Goal: Information Seeking & Learning: Find specific fact

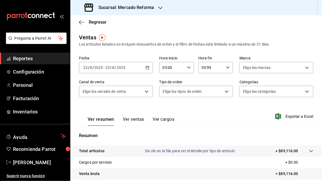
click at [136, 7] on h3 "Sucursal: Mercado Reforma" at bounding box center [124, 7] width 60 height 7
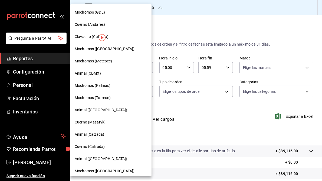
click at [90, 13] on span "Mochomos (GDL)" at bounding box center [90, 12] width 30 height 6
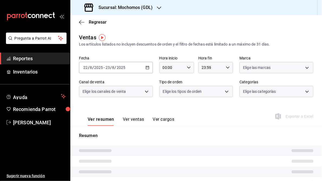
type input "05:00"
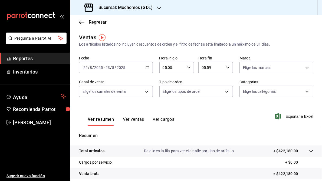
click at [146, 69] on \(Stroke\) "button" at bounding box center [147, 67] width 3 height 3
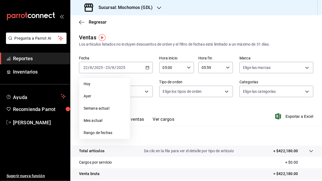
click at [219, 113] on div "Ver resumen Ver ventas Ver cargos Exportar a Excel" at bounding box center [196, 114] width 252 height 22
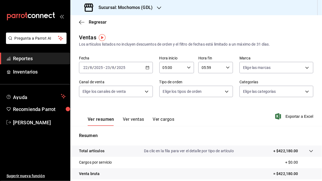
click at [148, 68] on icon "button" at bounding box center [148, 68] width 4 height 4
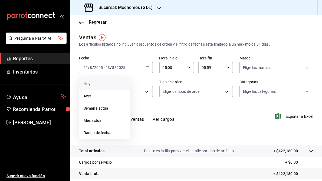
click at [96, 85] on span "Hoy" at bounding box center [105, 84] width 42 height 6
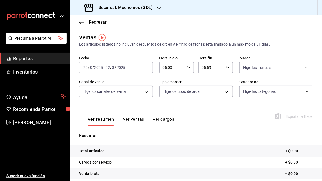
click at [160, 9] on icon "button" at bounding box center [159, 8] width 4 height 4
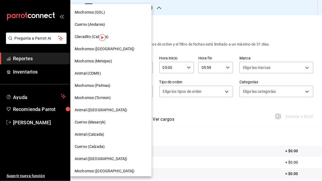
click at [98, 16] on div "Mochomos (GDL)" at bounding box center [110, 12] width 81 height 12
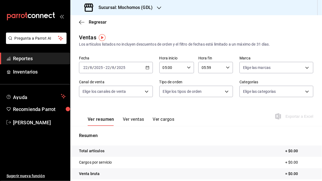
click at [227, 66] on icon "button" at bounding box center [228, 68] width 4 height 4
click at [204, 111] on span "23" at bounding box center [205, 111] width 8 height 4
type input "23:59"
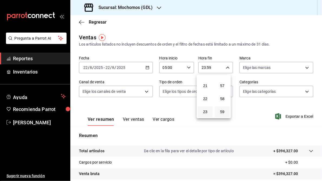
click at [297, 117] on div at bounding box center [161, 90] width 322 height 181
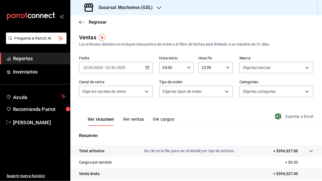
click at [297, 117] on span "Exportar a Excel" at bounding box center [295, 116] width 37 height 7
click at [161, 27] on div "Regresar" at bounding box center [196, 22] width 252 height 14
click at [304, 67] on body "Pregunta a Parrot AI Reportes Inventarios Ayuda Recomienda Parrot [PERSON_NAME]…" at bounding box center [161, 90] width 322 height 181
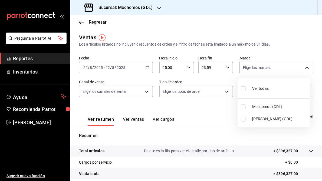
click at [253, 119] on span "[PERSON_NAME] (GDL)" at bounding box center [280, 119] width 56 height 6
type input "9cac9703-0c5a-4d8b-addd-5b6b571d65b9"
checkbox input "true"
click at [208, 112] on div at bounding box center [161, 90] width 322 height 181
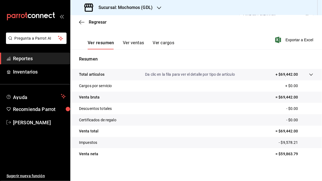
scroll to position [76, 0]
drag, startPoint x: 278, startPoint y: 131, endPoint x: 299, endPoint y: 131, distance: 20.6
click at [299, 131] on p "= $69,442.00" at bounding box center [295, 131] width 38 height 6
copy p "69,442.00"
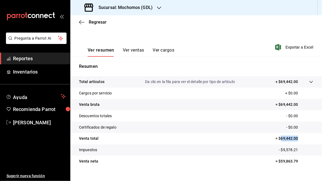
scroll to position [76, 0]
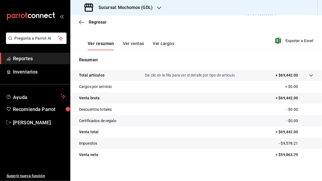
click at [254, 113] on tr "Descuentos totales - $0.00" at bounding box center [196, 108] width 252 height 11
drag, startPoint x: 278, startPoint y: 132, endPoint x: 297, endPoint y: 132, distance: 19.0
click at [297, 132] on p "= $69,442.00" at bounding box center [295, 132] width 38 height 6
copy p "69,442.00"
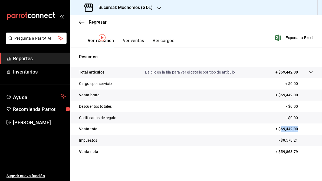
scroll to position [0, 0]
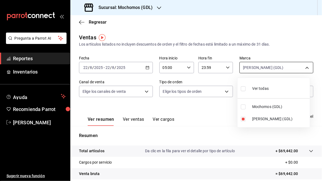
click at [301, 66] on body "Pregunta a Parrot AI Reportes Inventarios Ayuda Recomienda Parrot [PERSON_NAME]…" at bounding box center [161, 90] width 322 height 181
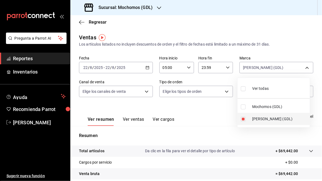
click at [243, 118] on input "checkbox" at bounding box center [243, 118] width 5 height 5
checkbox input "false"
click at [260, 107] on span "Mochomos (GDL)" at bounding box center [280, 107] width 56 height 6
type input "36c25d4a-7cb0-456c-a434-e981d54830bc"
checkbox input "true"
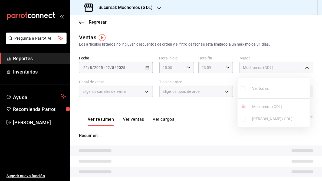
click at [206, 109] on div at bounding box center [161, 90] width 322 height 181
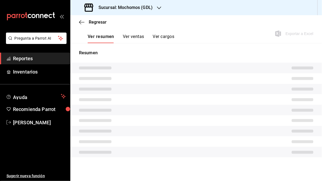
scroll to position [79, 0]
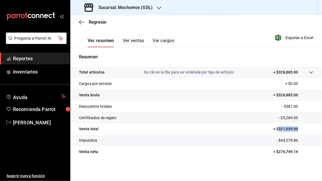
drag, startPoint x: 276, startPoint y: 128, endPoint x: 295, endPoint y: 128, distance: 19.2
click at [295, 128] on p "= $321,029.00" at bounding box center [294, 129] width 40 height 6
copy p "321,029.00"
click at [116, 9] on h3 "Sucursal: Mochomos (GDL)" at bounding box center [123, 7] width 59 height 7
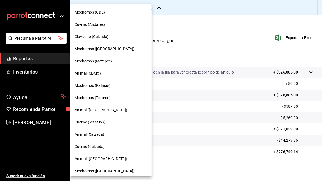
click at [88, 24] on span "Cuerno (Andares)" at bounding box center [90, 25] width 30 height 6
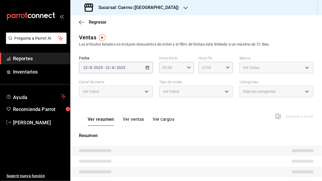
type input "05:00"
click at [184, 9] on icon "button" at bounding box center [186, 8] width 4 height 4
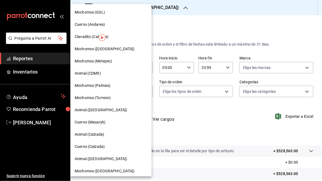
click at [191, 29] on div at bounding box center [161, 90] width 322 height 181
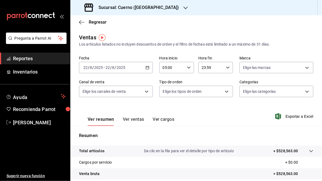
click at [141, 7] on h3 "Sucursal: Cuerno ([GEOGRAPHIC_DATA])" at bounding box center [136, 7] width 85 height 7
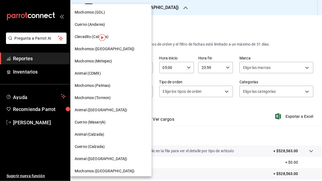
scroll to position [39, 0]
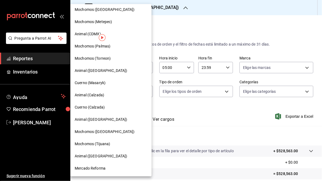
click at [89, 59] on span "Mochomos (Torreon)" at bounding box center [93, 59] width 36 height 6
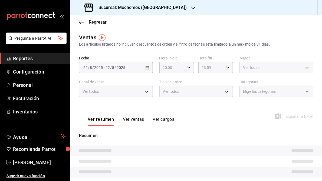
type input "05:00"
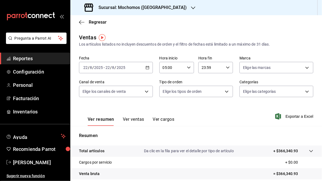
scroll to position [79, 0]
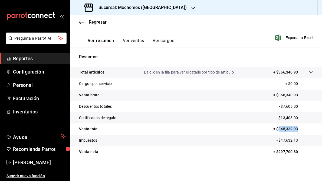
drag, startPoint x: 276, startPoint y: 128, endPoint x: 299, endPoint y: 129, distance: 23.0
click at [299, 129] on p "= $345,332.93" at bounding box center [294, 129] width 40 height 6
drag, startPoint x: 299, startPoint y: 129, endPoint x: 281, endPoint y: 127, distance: 18.8
copy p "345,332.93"
click at [191, 9] on icon "button" at bounding box center [193, 8] width 4 height 4
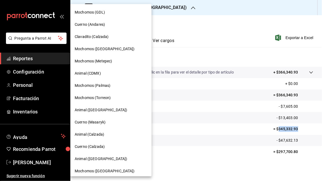
scroll to position [39, 0]
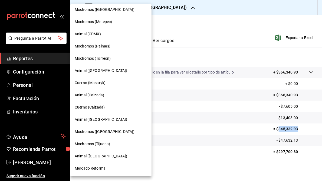
click at [93, 130] on span "Mochomos ([GEOGRAPHIC_DATA])" at bounding box center [105, 132] width 60 height 6
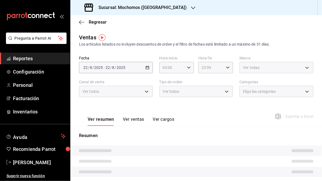
type input "05:00"
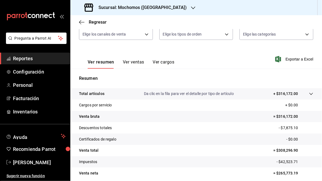
scroll to position [79, 0]
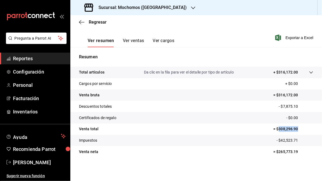
drag, startPoint x: 275, startPoint y: 128, endPoint x: 296, endPoint y: 128, distance: 20.6
click at [296, 128] on p "= $308,296.90" at bounding box center [294, 129] width 40 height 6
drag, startPoint x: 296, startPoint y: 128, endPoint x: 283, endPoint y: 128, distance: 12.5
copy p "308,296.90"
click at [129, 9] on h3 "Sucursal: Mochomos ([GEOGRAPHIC_DATA])" at bounding box center [140, 7] width 93 height 7
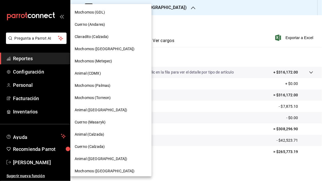
scroll to position [39, 0]
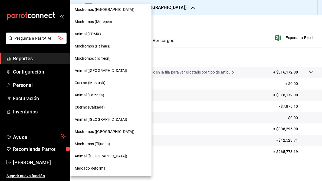
click at [85, 167] on span "Mercado Reforma" at bounding box center [90, 168] width 31 height 6
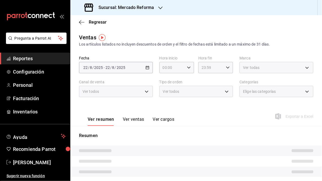
type input "05:00"
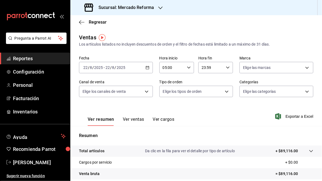
click at [147, 67] on icon "button" at bounding box center [148, 68] width 4 height 4
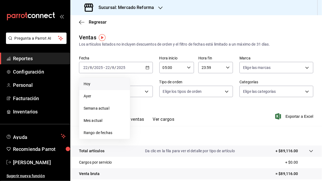
click at [88, 82] on span "Hoy" at bounding box center [105, 84] width 42 height 6
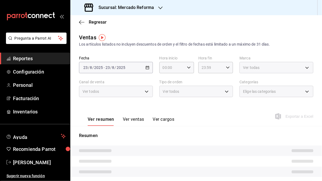
type input "05:00"
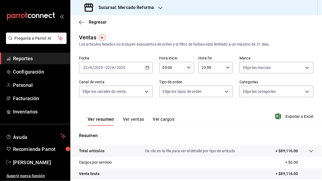
click at [148, 67] on icon "button" at bounding box center [148, 68] width 4 height 4
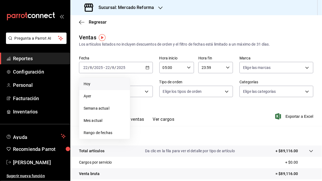
click at [86, 85] on span "Hoy" at bounding box center [105, 84] width 42 height 6
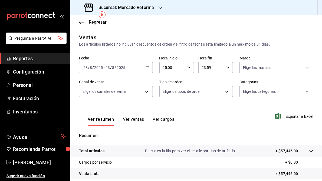
scroll to position [79, 0]
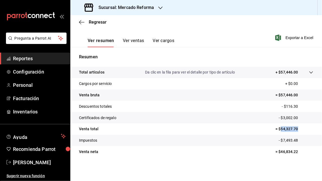
drag, startPoint x: 278, startPoint y: 129, endPoint x: 296, endPoint y: 129, distance: 18.4
click at [296, 129] on p "= $54,327.70" at bounding box center [295, 129] width 38 height 6
copy p "54,327.70"
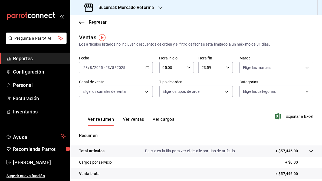
click at [132, 9] on h3 "Sucursal: Mercado Reforma" at bounding box center [124, 7] width 60 height 7
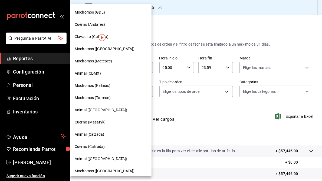
click at [92, 27] on span "Cuerno (Andares)" at bounding box center [90, 25] width 30 height 6
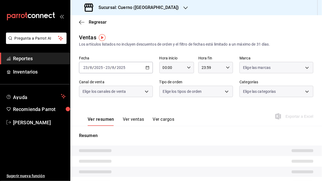
type input "05:00"
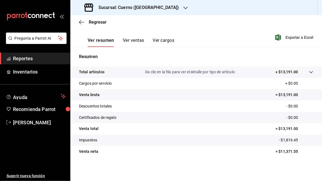
scroll to position [79, 0]
drag, startPoint x: 277, startPoint y: 128, endPoint x: 295, endPoint y: 128, distance: 17.3
click at [295, 128] on p "= $13,191.00" at bounding box center [295, 129] width 38 height 6
copy p "13,191.00"
click at [184, 9] on icon "button" at bounding box center [186, 8] width 4 height 4
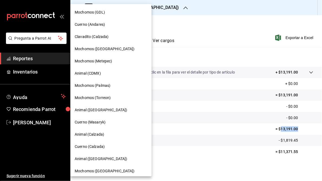
click at [96, 99] on span "Mochomos (Torreon)" at bounding box center [93, 98] width 36 height 6
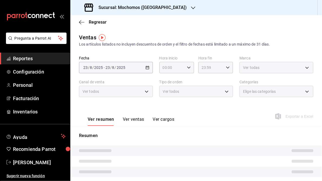
type input "05:00"
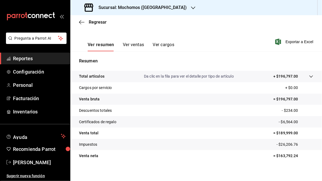
scroll to position [74, 0]
drag, startPoint x: 276, startPoint y: 133, endPoint x: 297, endPoint y: 134, distance: 20.3
click at [297, 134] on p "= $189,999.00" at bounding box center [294, 133] width 40 height 6
copy p "189,999.00"
click at [137, 7] on h3 "Sucursal: Mochomos ([GEOGRAPHIC_DATA])" at bounding box center [140, 7] width 93 height 7
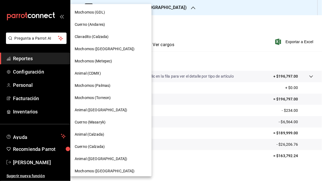
click at [106, 170] on span "Mochomos ([GEOGRAPHIC_DATA])" at bounding box center [105, 171] width 60 height 6
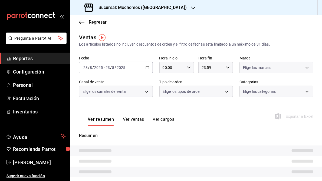
type input "05:00"
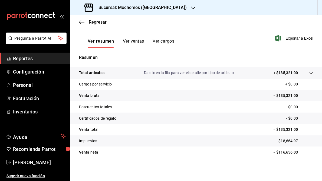
scroll to position [79, 0]
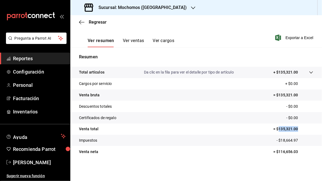
drag, startPoint x: 276, startPoint y: 129, endPoint x: 298, endPoint y: 128, distance: 21.9
click at [298, 128] on p "= $135,321.00" at bounding box center [294, 129] width 40 height 6
copy p "135,321.00"
click at [134, 8] on h3 "Sucursal: Mochomos ([GEOGRAPHIC_DATA])" at bounding box center [140, 7] width 93 height 7
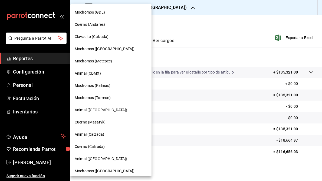
click at [84, 12] on span "Mochomos (GDL)" at bounding box center [90, 12] width 30 height 6
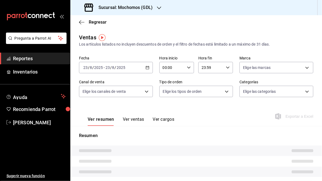
type input "05:00"
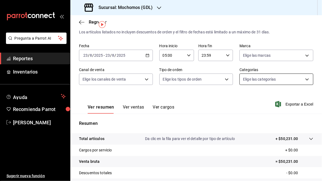
scroll to position [12, 0]
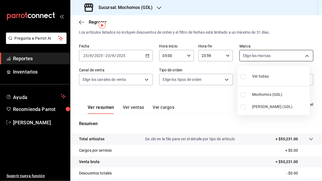
click at [304, 56] on body "Pregunta a Parrot AI Reportes Inventarios Ayuda Recomienda Parrot Juan Camacho …" at bounding box center [161, 90] width 322 height 181
click at [256, 106] on span "[PERSON_NAME] (GDL)" at bounding box center [280, 107] width 56 height 6
type input "9cac9703-0c5a-4d8b-addd-5b6b571d65b9"
checkbox input "true"
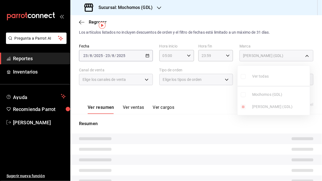
click at [212, 99] on div at bounding box center [161, 90] width 322 height 181
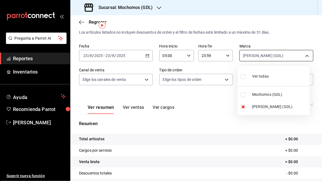
click at [305, 56] on body "Pregunta a Parrot AI Reportes Inventarios Ayuda Recomienda Parrot Juan Camacho …" at bounding box center [161, 90] width 322 height 181
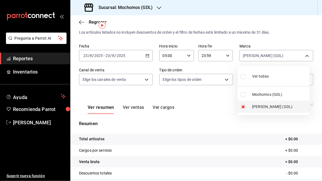
click at [244, 108] on input "checkbox" at bounding box center [243, 106] width 5 height 5
checkbox input "false"
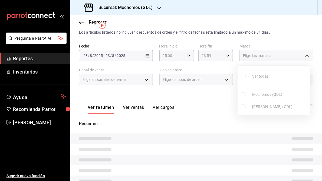
click at [245, 93] on ul "Ver todas Mochomos (GDL) [PERSON_NAME] (GDL)" at bounding box center [274, 90] width 72 height 49
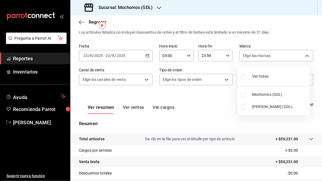
click at [244, 95] on input "checkbox" at bounding box center [243, 94] width 5 height 5
checkbox input "true"
type input "36c25d4a-7cb0-456c-a434-e981d54830bc"
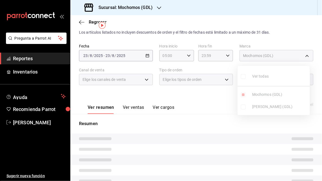
click at [213, 97] on div at bounding box center [161, 90] width 322 height 181
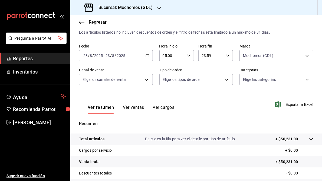
scroll to position [79, 0]
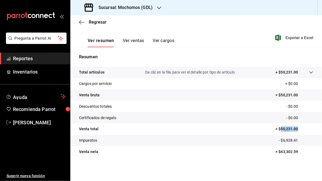
drag, startPoint x: 279, startPoint y: 128, endPoint x: 295, endPoint y: 127, distance: 16.3
click at [295, 127] on p "= $50,231.00" at bounding box center [295, 129] width 38 height 6
copy p "50,231.00"
